Goal: Information Seeking & Learning: Learn about a topic

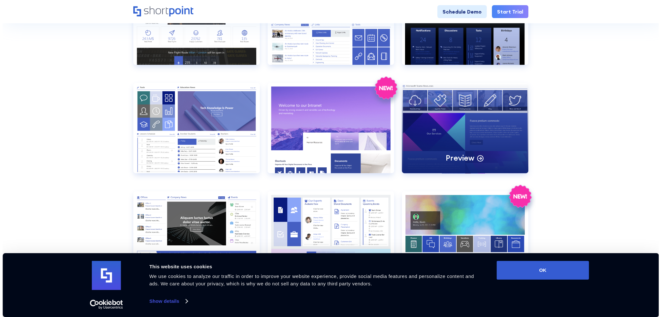
scroll to position [323, 0]
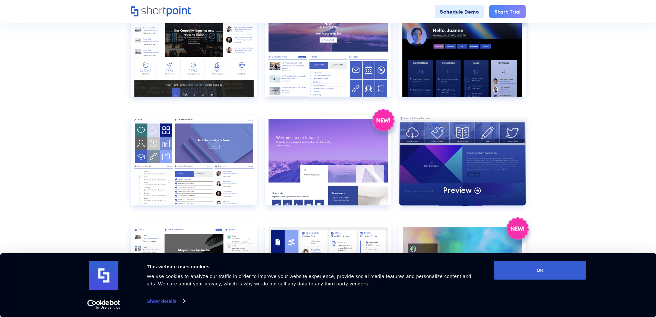
click at [441, 153] on div "Preview" at bounding box center [462, 160] width 126 height 90
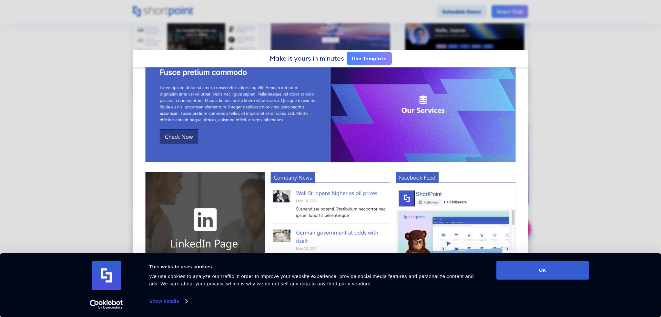
scroll to position [230, 0]
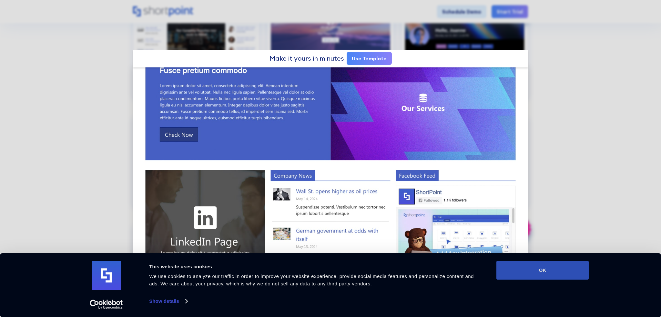
click at [547, 274] on button "OK" at bounding box center [542, 270] width 92 height 19
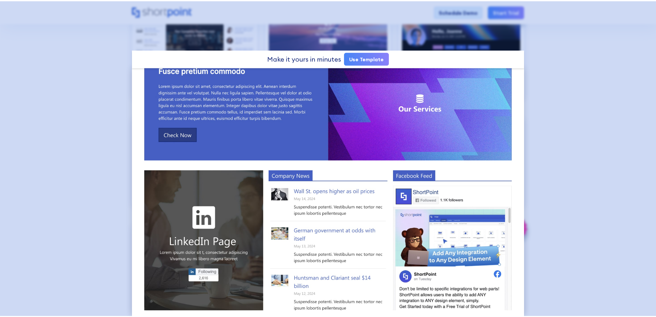
scroll to position [0, 0]
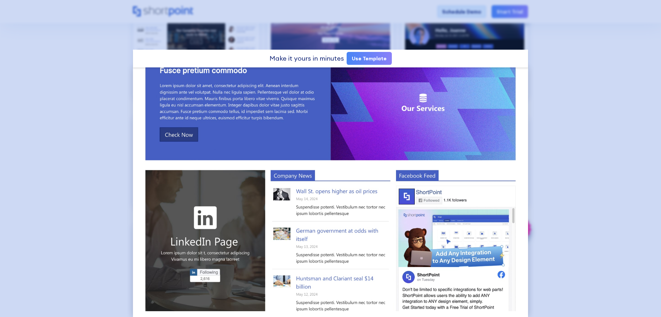
click at [553, 211] on div at bounding box center [330, 158] width 661 height 317
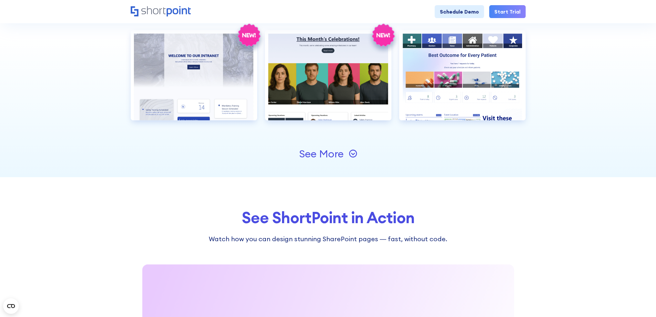
scroll to position [774, 0]
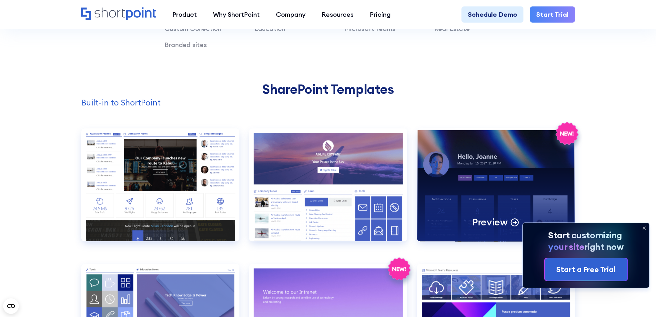
scroll to position [677, 0]
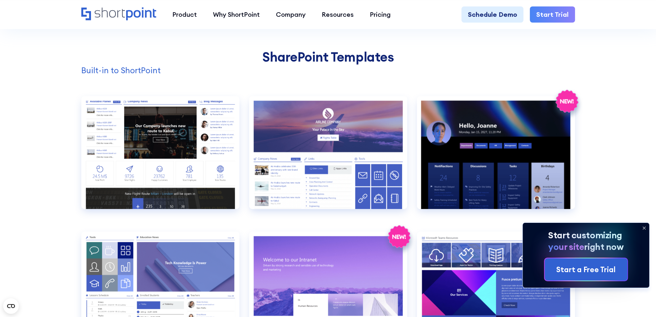
click at [642, 227] on icon at bounding box center [644, 228] width 10 height 10
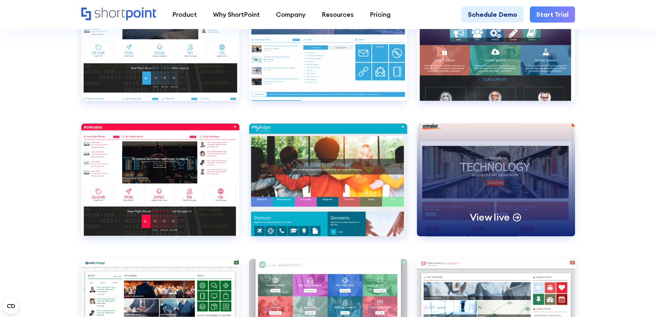
scroll to position [2484, 0]
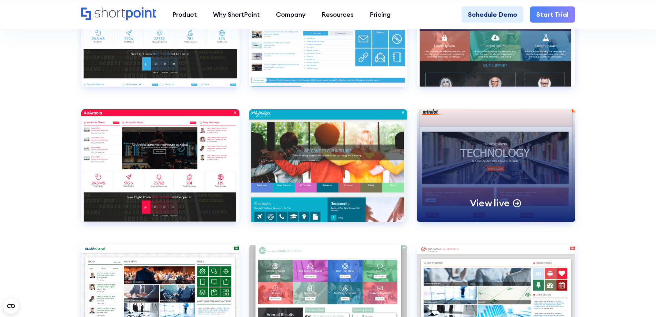
click at [523, 191] on div "View live" at bounding box center [496, 165] width 158 height 113
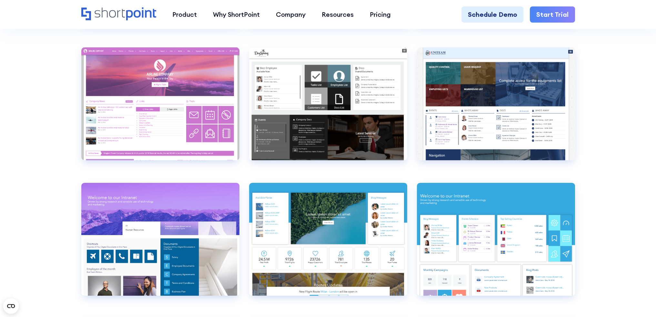
scroll to position [2871, 0]
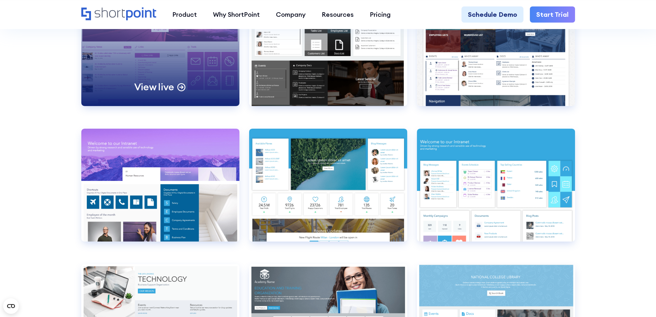
click at [217, 94] on div "View live" at bounding box center [160, 49] width 158 height 113
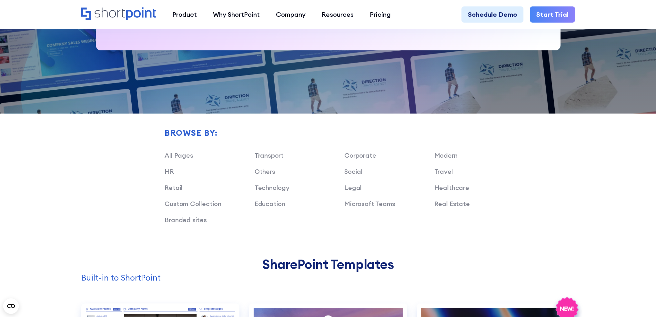
scroll to position [516, 0]
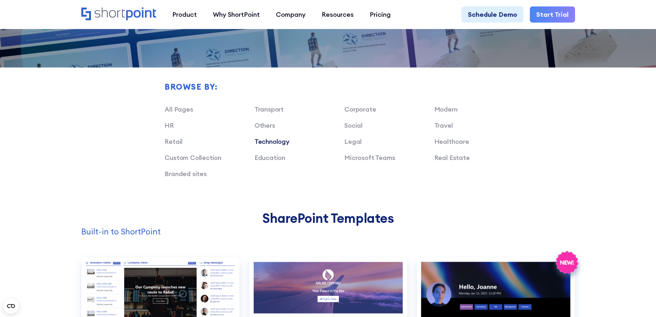
click at [262, 140] on link "Technology" at bounding box center [271, 141] width 35 height 8
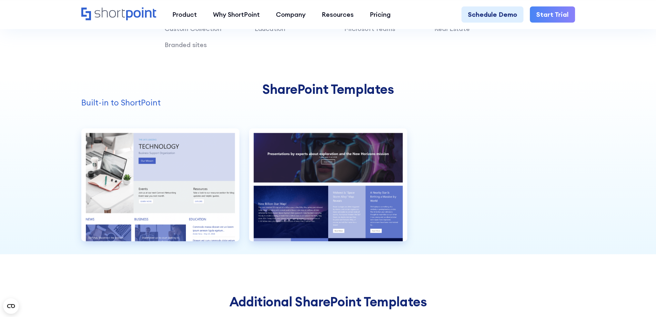
scroll to position [581, 0]
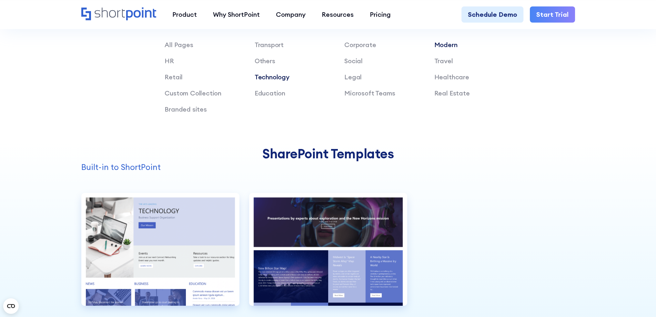
click at [444, 42] on link "Modern" at bounding box center [445, 45] width 23 height 8
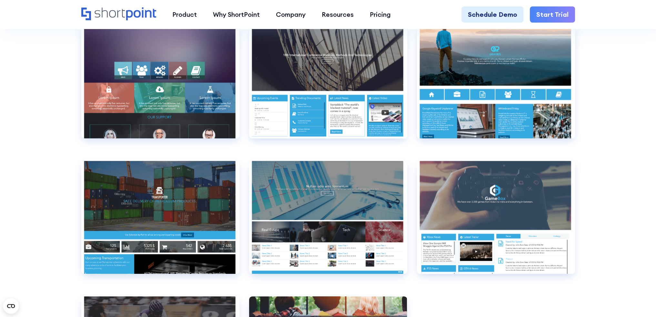
scroll to position [806, 0]
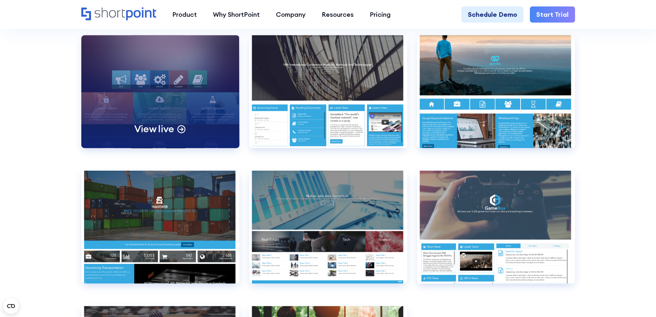
click at [201, 111] on div "View live" at bounding box center [160, 91] width 158 height 113
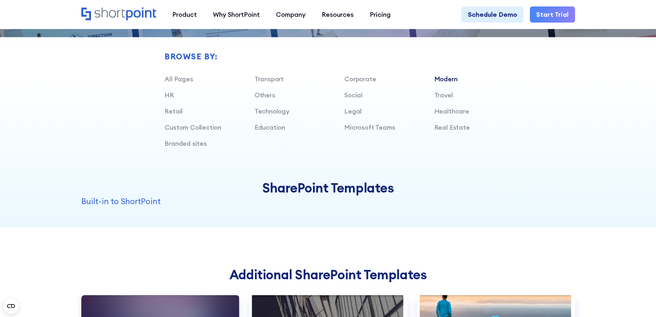
scroll to position [516, 0]
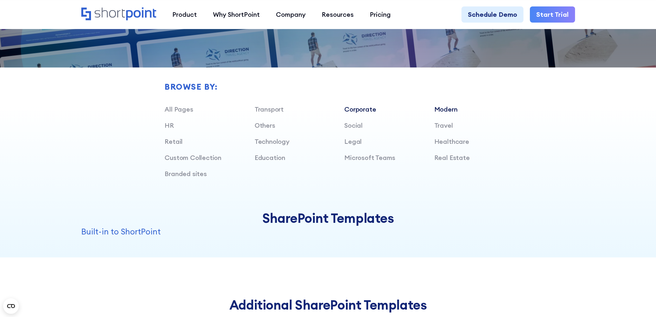
click at [361, 112] on link "Corporate" at bounding box center [360, 109] width 32 height 8
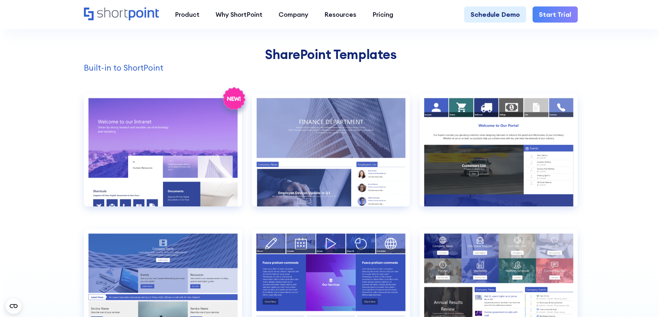
scroll to position [677, 0]
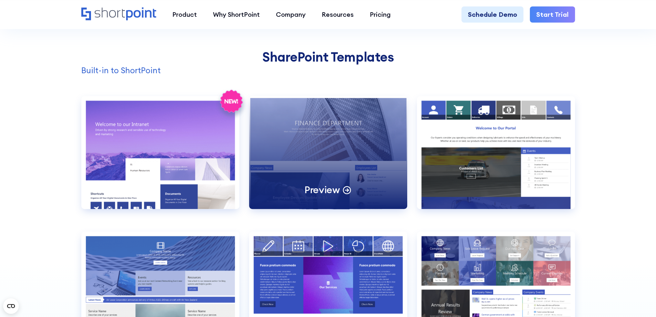
click at [330, 172] on div "Preview" at bounding box center [328, 152] width 158 height 113
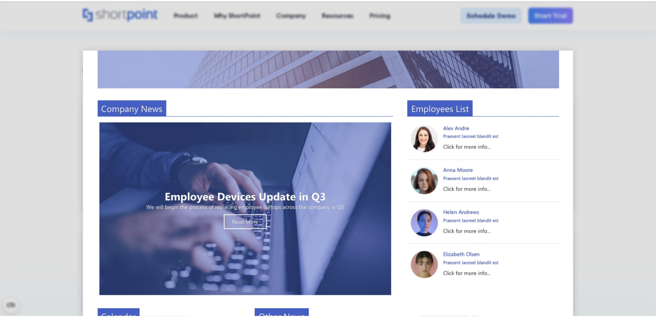
scroll to position [0, 0]
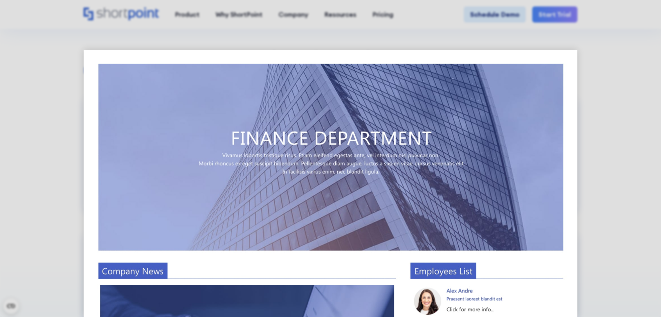
click at [595, 133] on div at bounding box center [330, 158] width 661 height 317
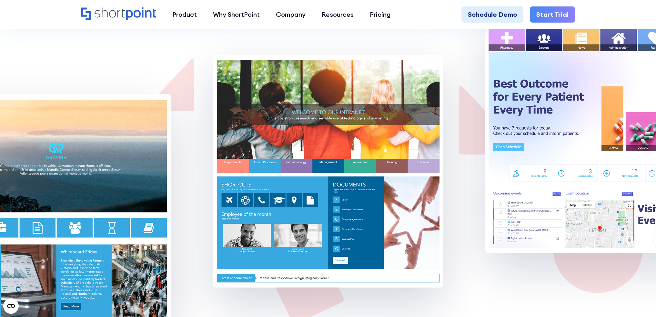
scroll to position [1451, 0]
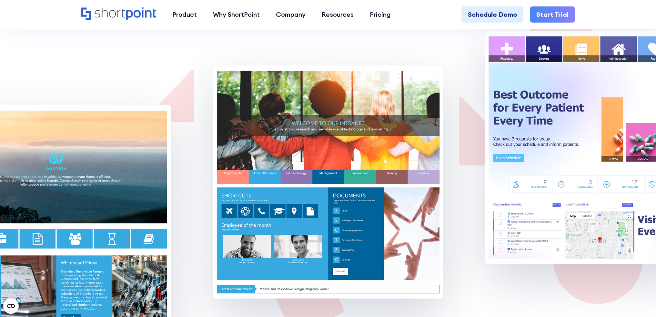
click at [159, 246] on img at bounding box center [56, 221] width 230 height 233
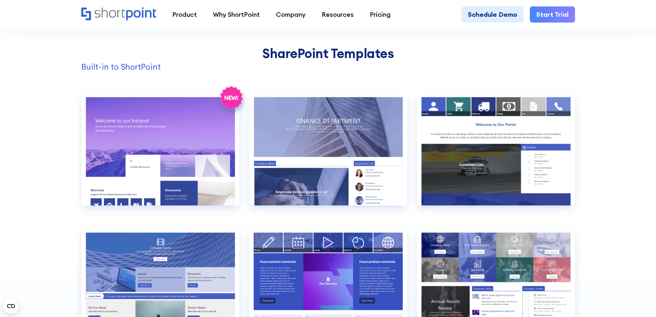
scroll to position [0, 0]
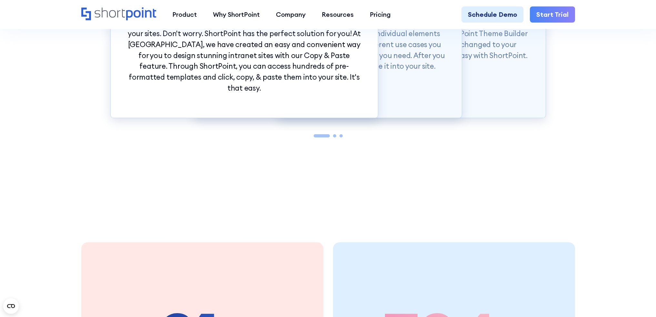
scroll to position [710, 0]
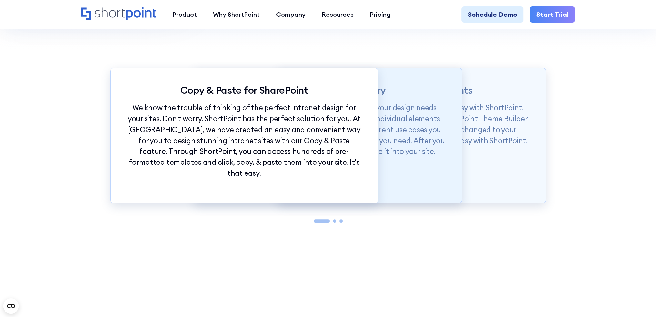
click at [421, 122] on p "Our Demos library is categorized according to your design needs from whole page…" at bounding box center [327, 129] width 235 height 55
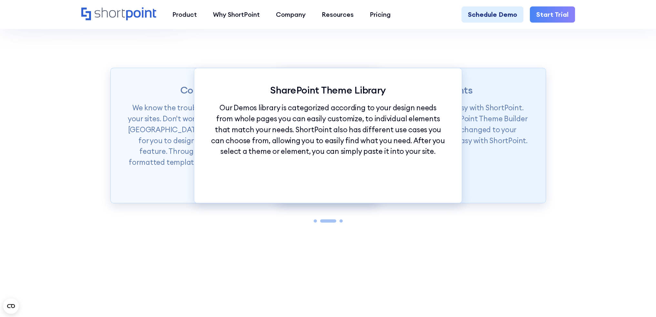
click at [483, 129] on p "Want to set branding for your whole site? It's easy with ShortPoint. You can se…" at bounding box center [411, 124] width 235 height 44
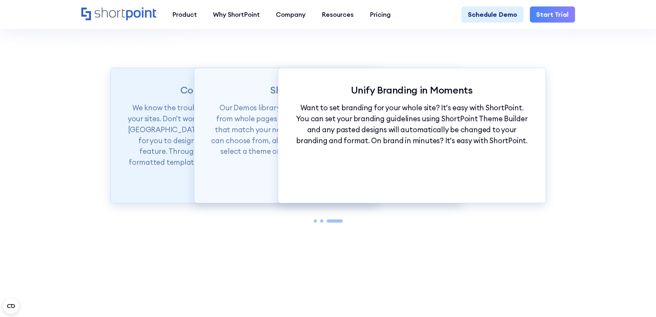
click at [174, 111] on p "We know the trouble of thinking of the perfect Intranet design for your sites. …" at bounding box center [244, 140] width 235 height 76
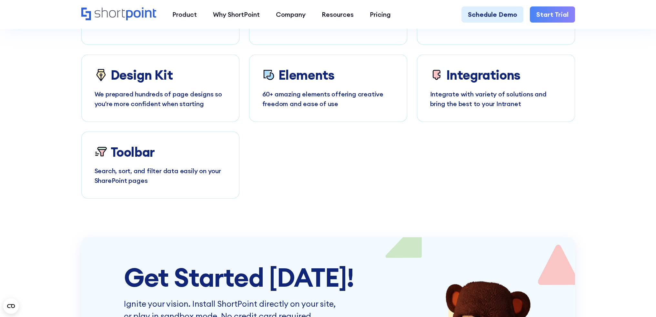
scroll to position [3096, 0]
